Goal: Find specific page/section: Find specific page/section

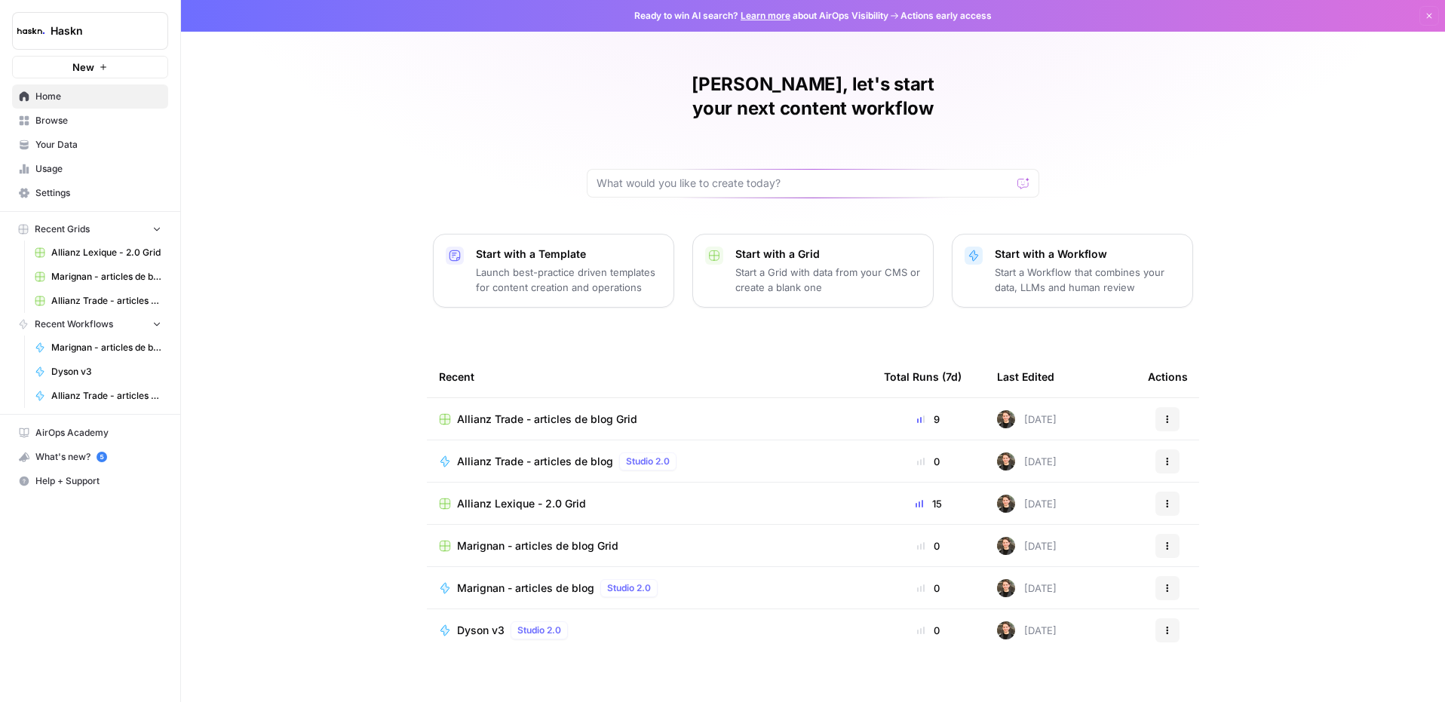
click at [586, 412] on span "Allianz Trade - articles de blog Grid" at bounding box center [547, 419] width 180 height 15
